Goal: Navigation & Orientation: Find specific page/section

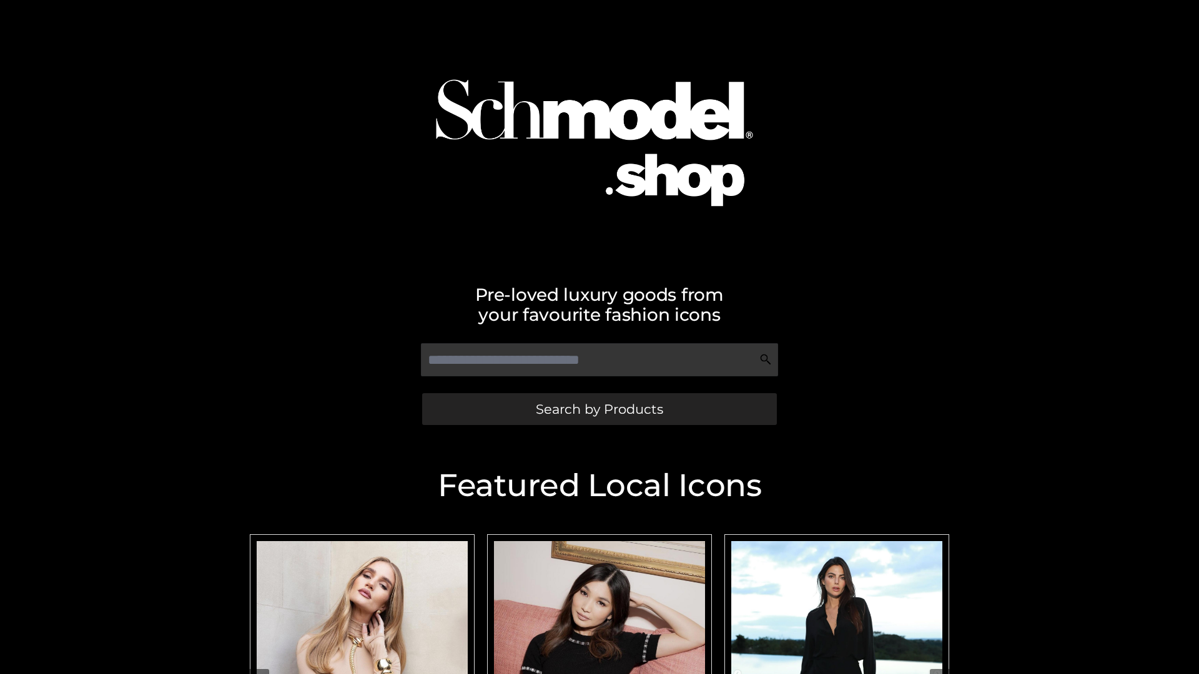
click at [599, 409] on span "Search by Products" at bounding box center [599, 409] width 127 height 13
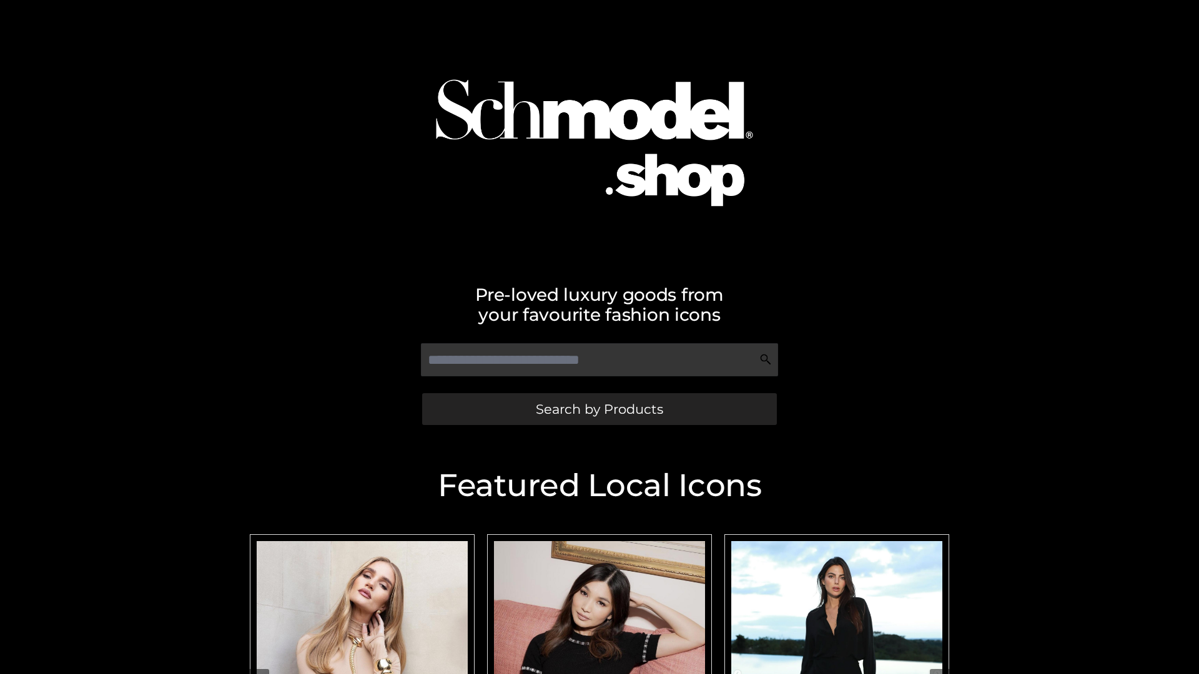
click at [599, 409] on span "Search by Products" at bounding box center [599, 409] width 127 height 13
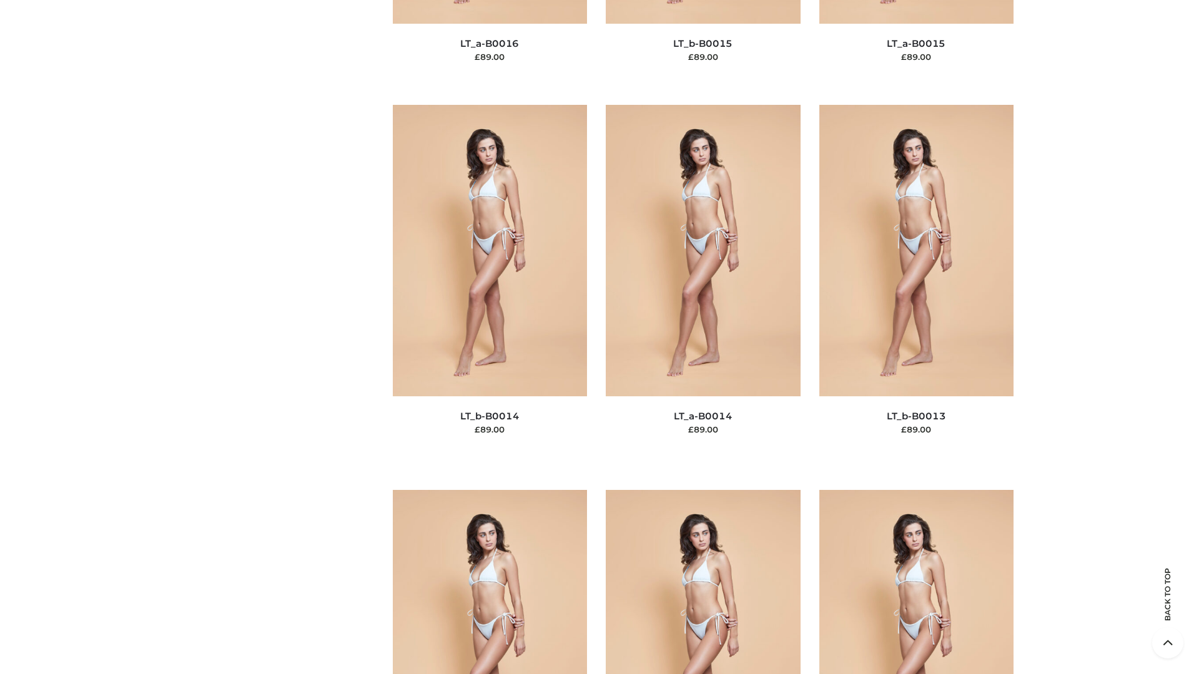
scroll to position [4442, 0]
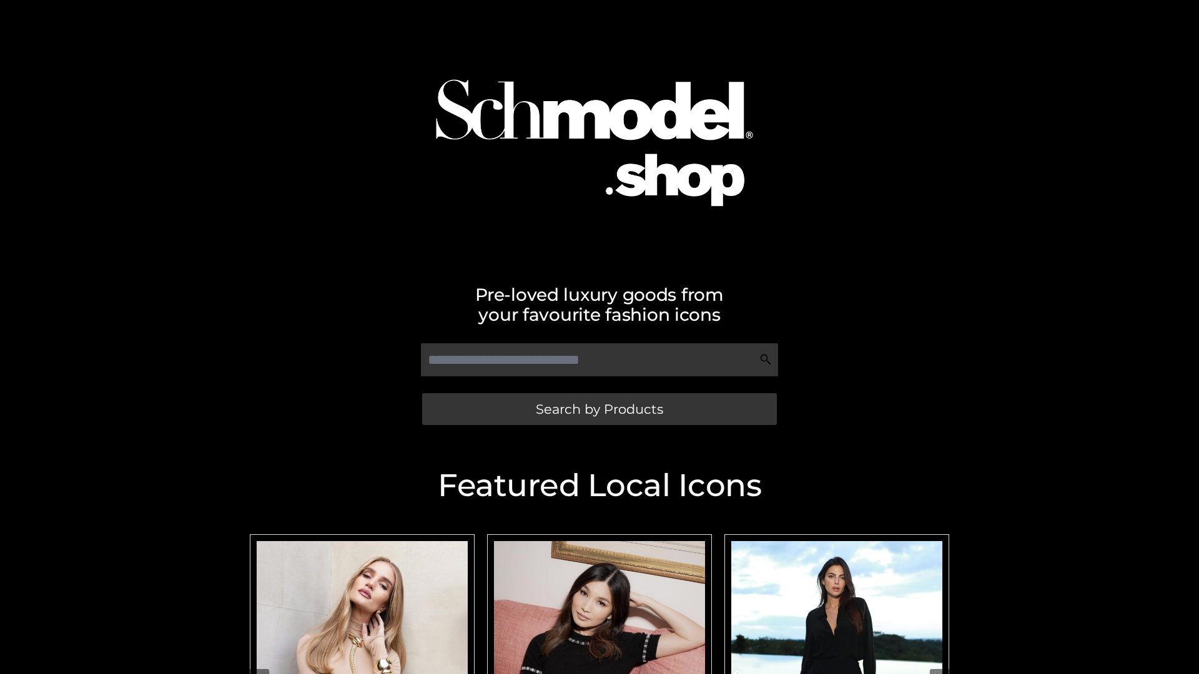
click at [599, 409] on span "Search by Products" at bounding box center [599, 409] width 127 height 13
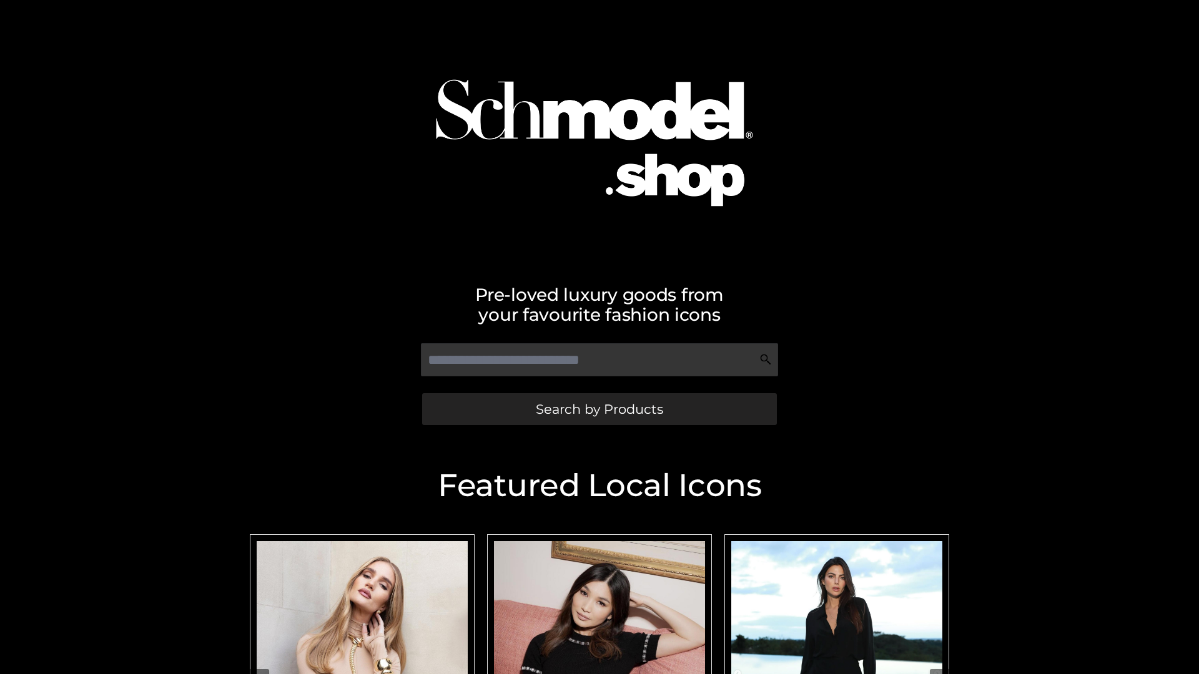
click at [599, 409] on span "Search by Products" at bounding box center [599, 409] width 127 height 13
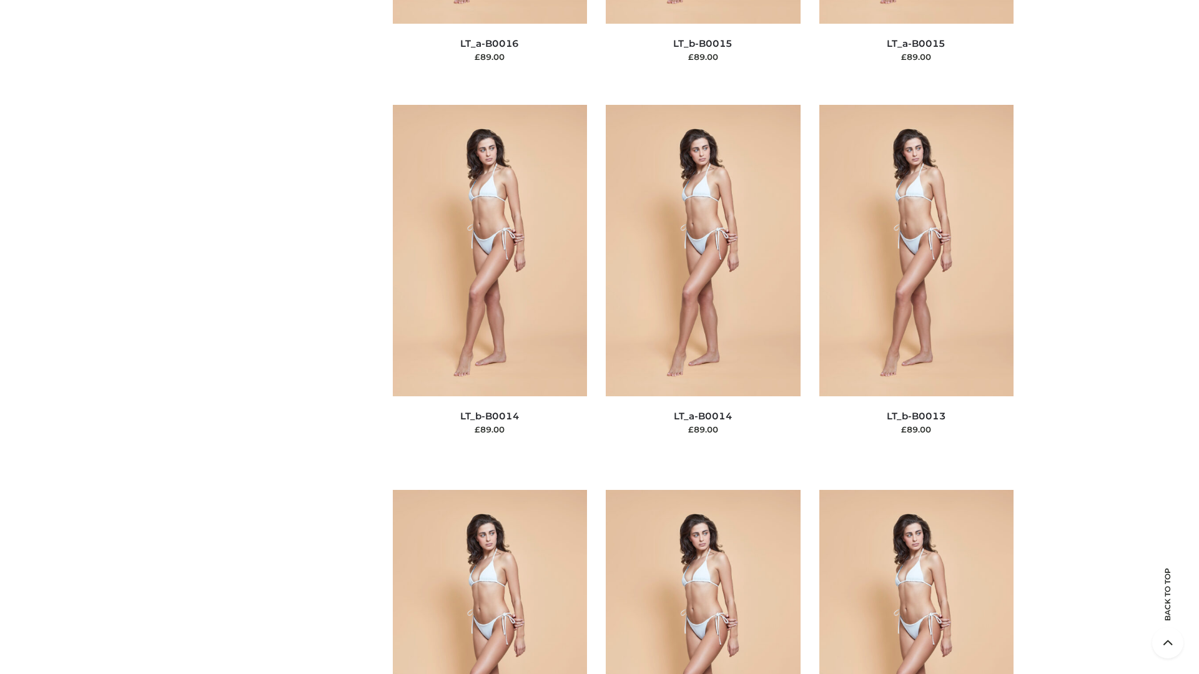
scroll to position [5609, 0]
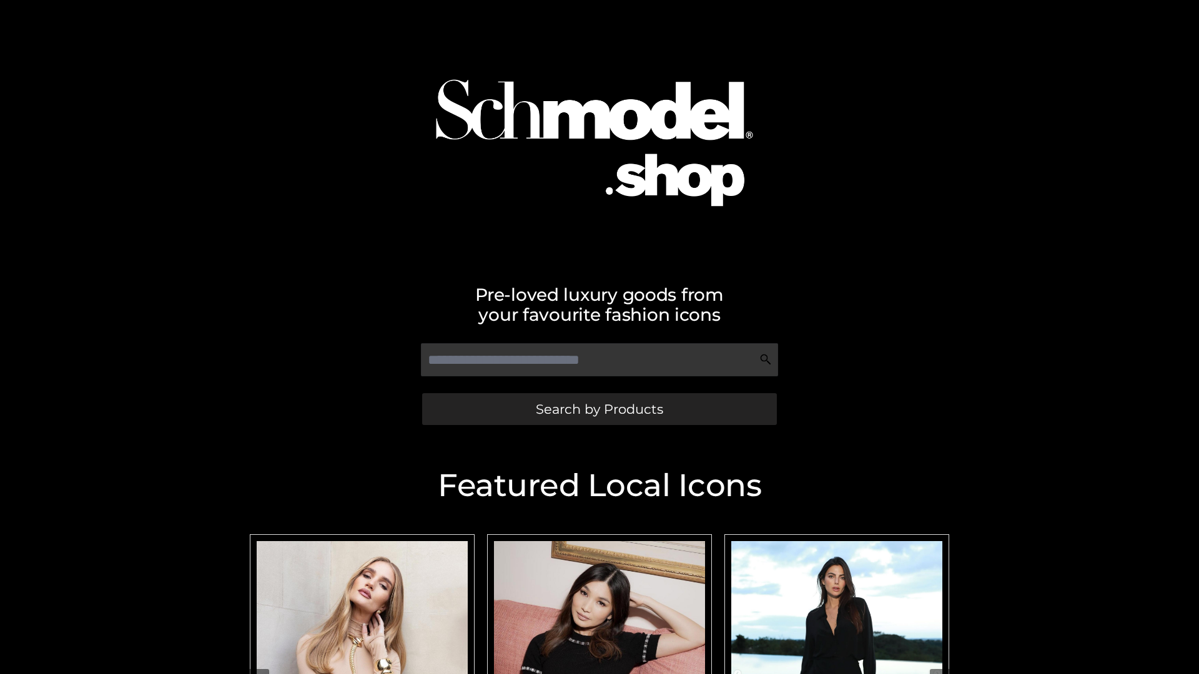
click at [599, 409] on span "Search by Products" at bounding box center [599, 409] width 127 height 13
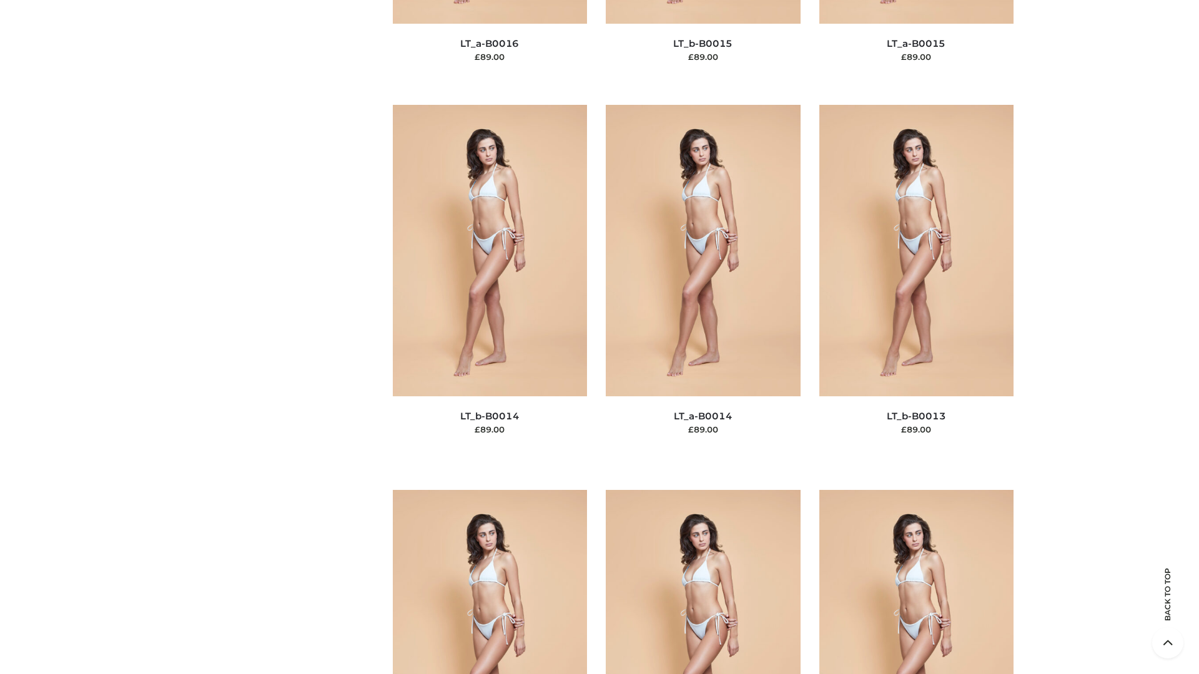
scroll to position [4442, 0]
